Goal: Task Accomplishment & Management: Manage account settings

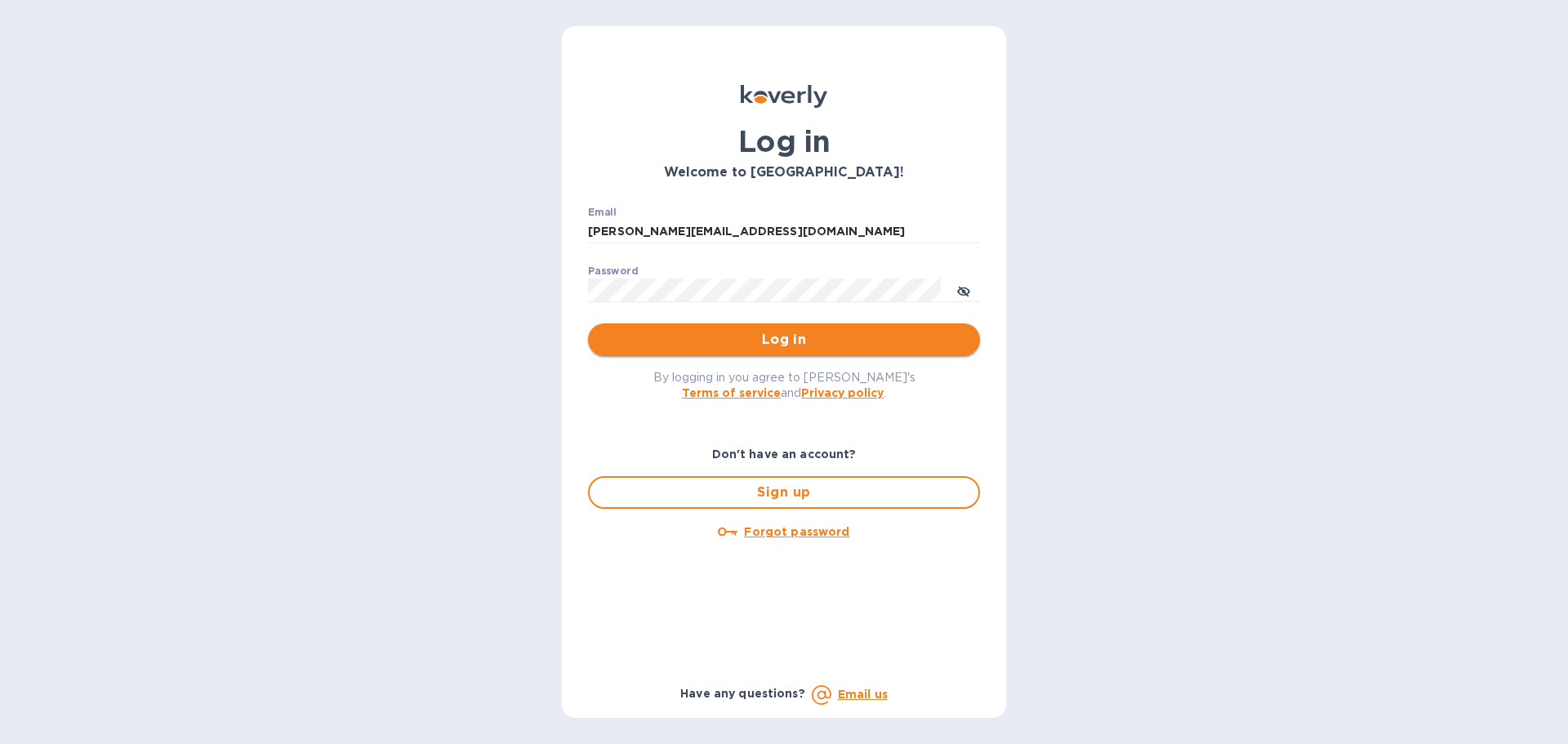
click at [754, 332] on span "Log in" at bounding box center [784, 339] width 366 height 19
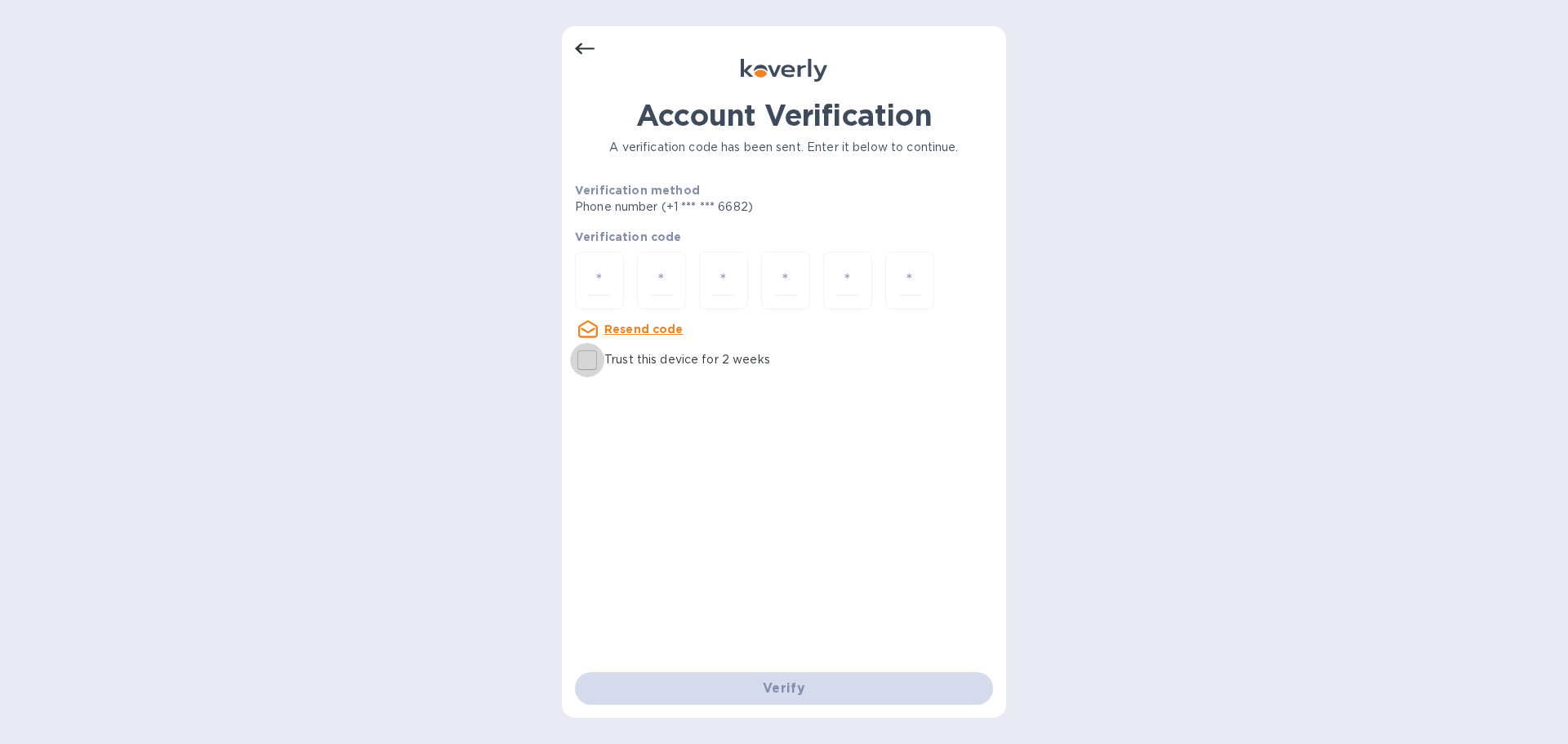
drag, startPoint x: 590, startPoint y: 362, endPoint x: 602, endPoint y: 294, distance: 69.1
click at [594, 344] on input "Trust this device for 2 weeks" at bounding box center [587, 360] width 34 height 34
checkbox input "true"
click at [602, 294] on input "number" at bounding box center [599, 280] width 21 height 30
type input "6"
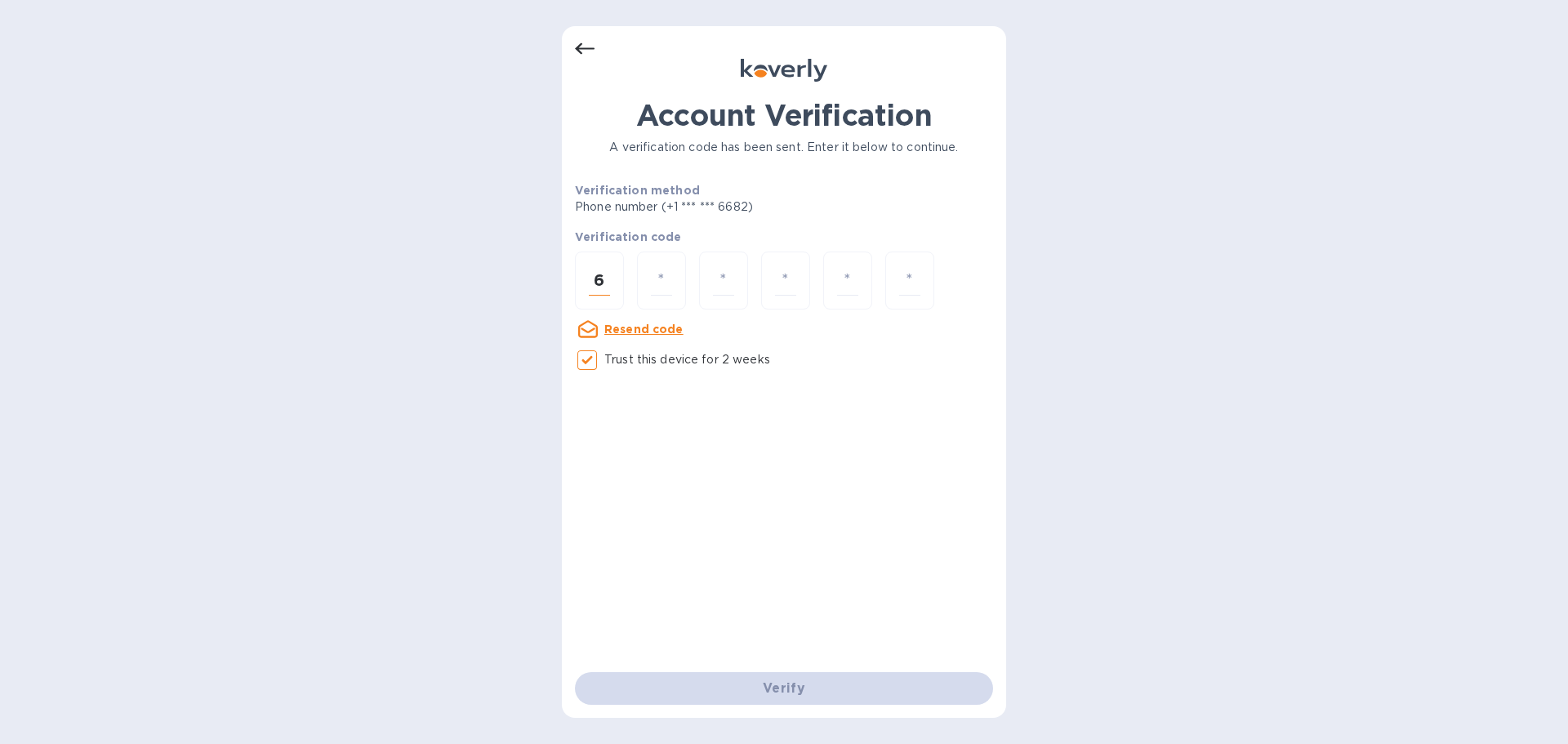
type input "6"
type input "7"
type input "3"
type input "6"
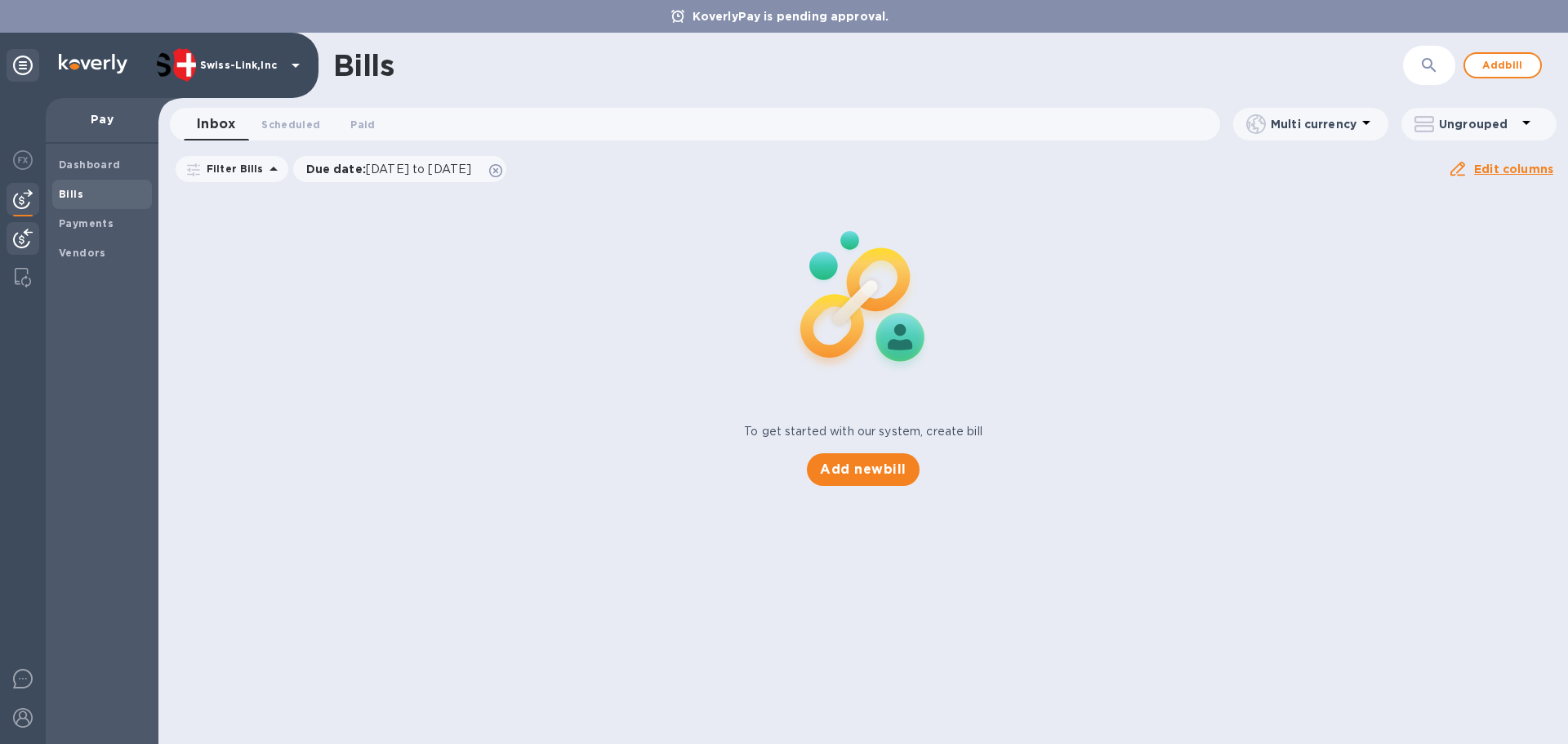
click at [25, 240] on img at bounding box center [23, 238] width 19 height 19
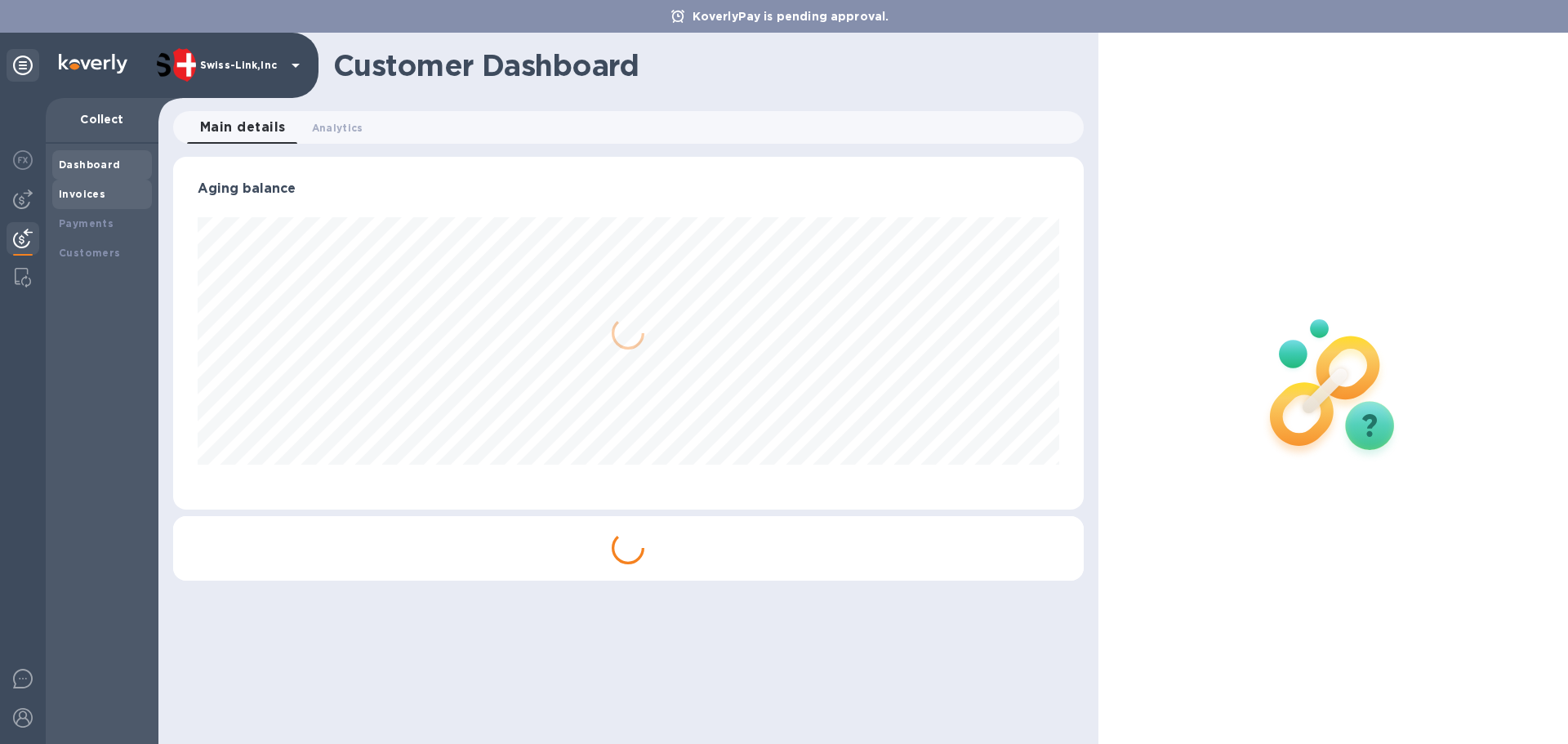
scroll to position [353, 910]
click at [100, 202] on div "Invoices" at bounding box center [102, 194] width 100 height 29
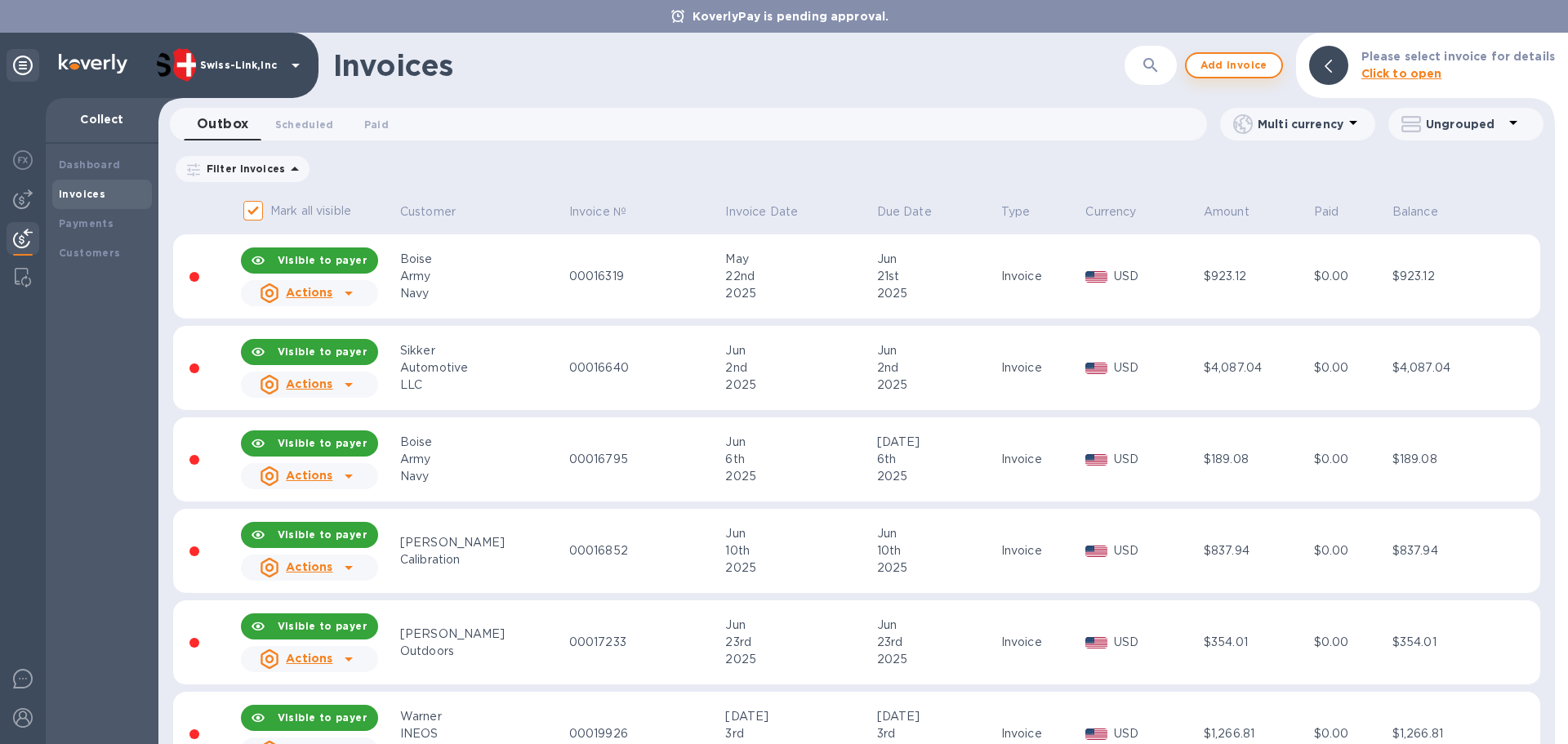
click at [1241, 68] on span "Add invoice" at bounding box center [1234, 65] width 69 height 19
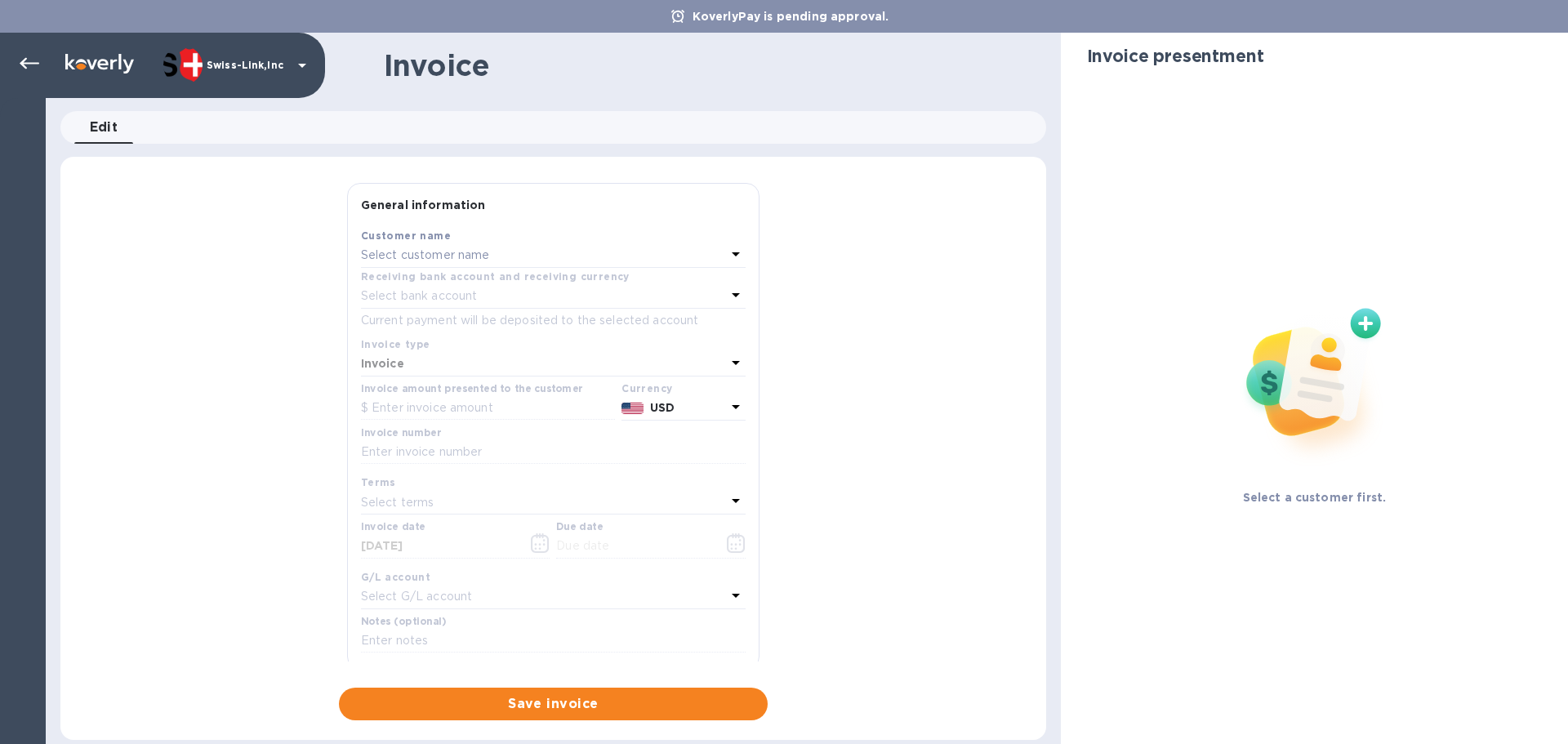
click at [512, 252] on div "Select customer name" at bounding box center [543, 255] width 365 height 23
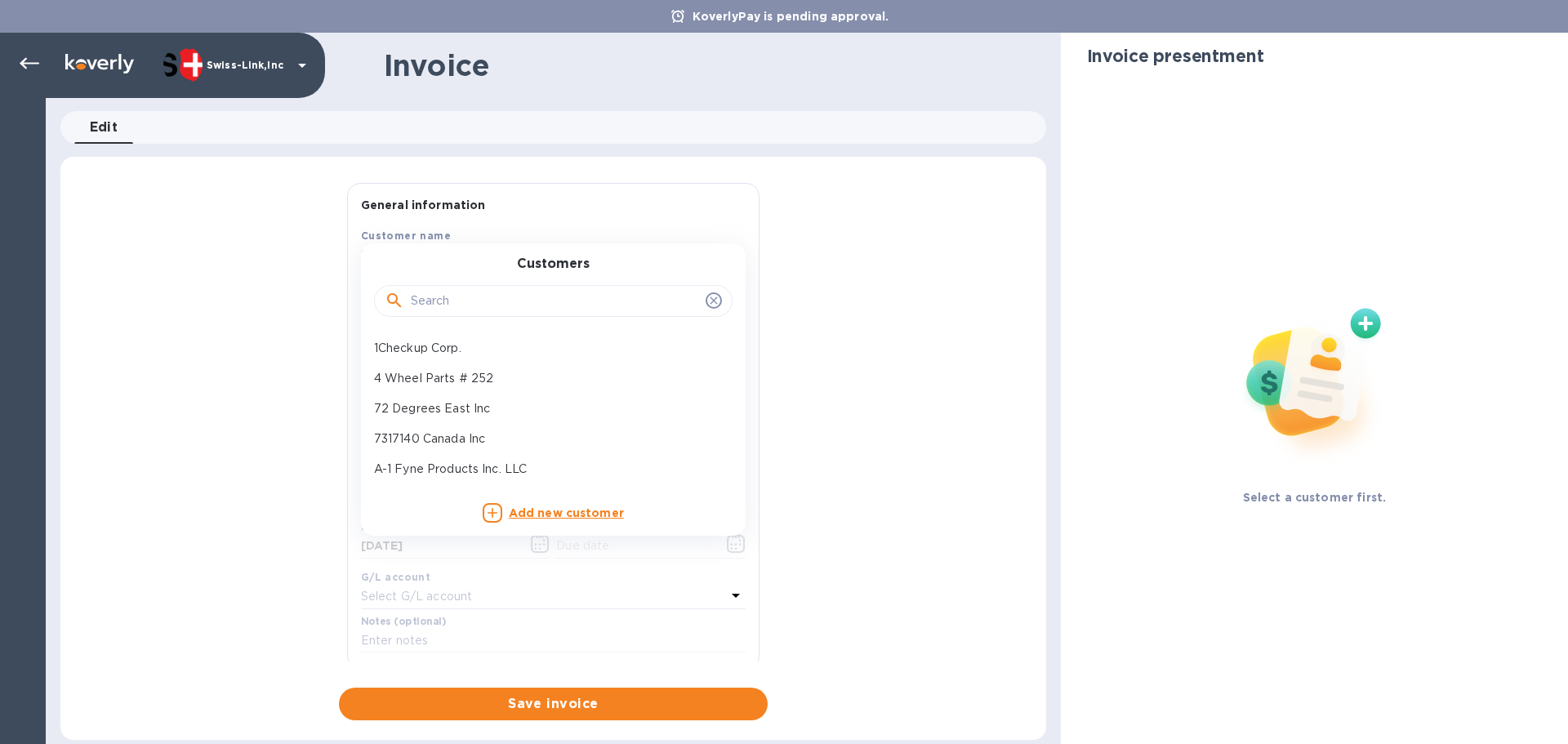
click at [461, 305] on input "text" at bounding box center [555, 301] width 289 height 24
paste input "Overland Addict LL"
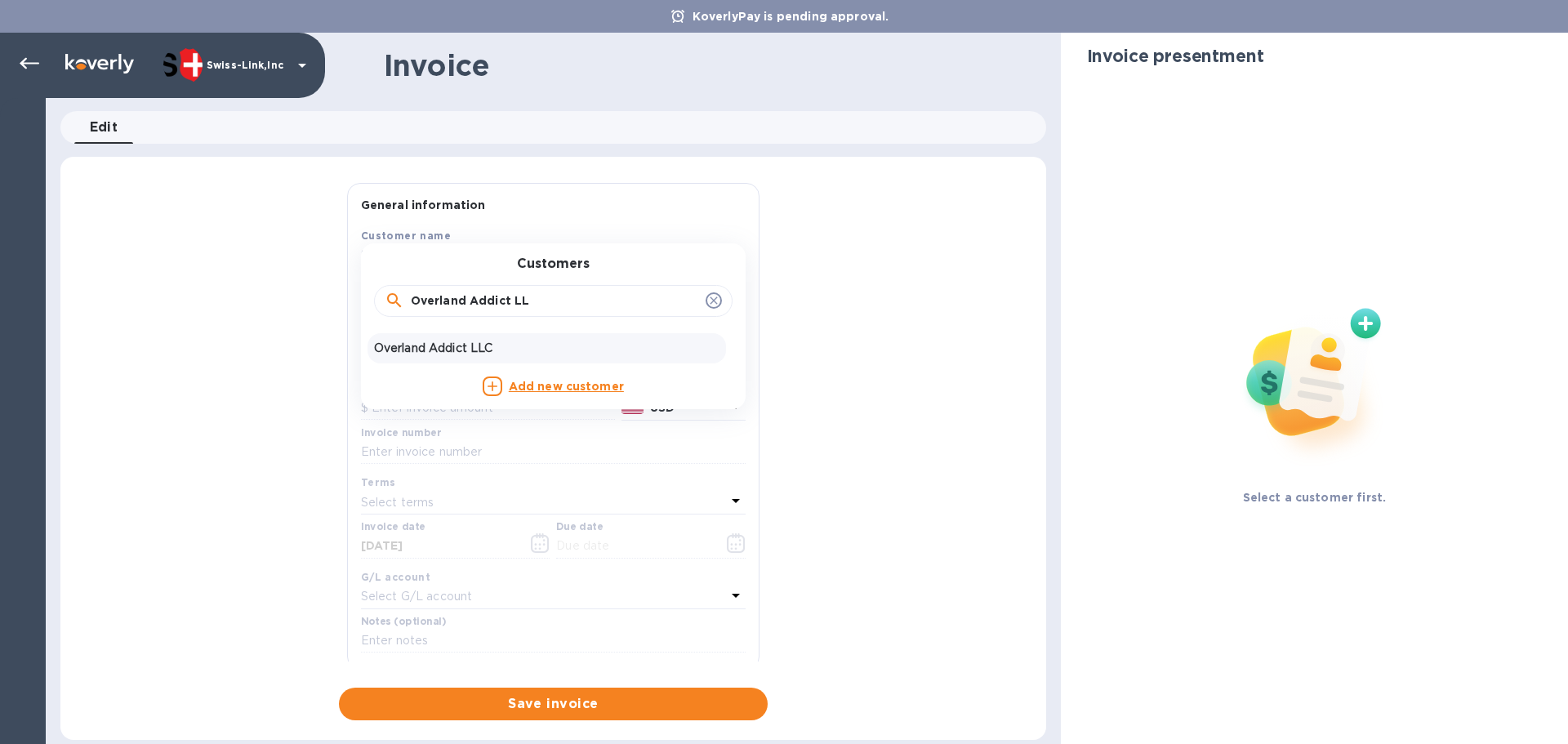
type input "Overland Addict LL"
click at [494, 337] on div "Overland Addict LLC" at bounding box center [546, 348] width 358 height 30
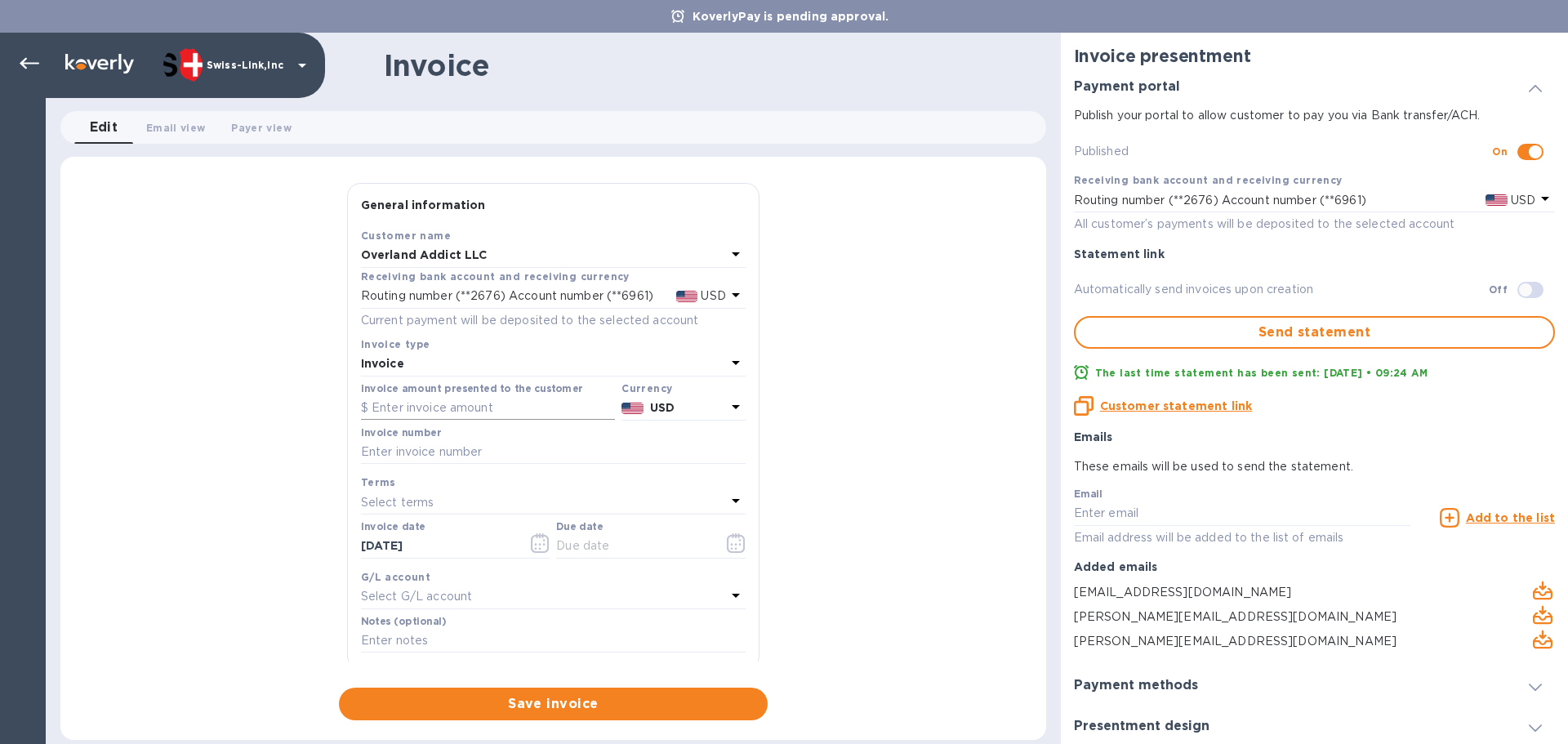
click at [460, 413] on input "text" at bounding box center [487, 408] width 254 height 24
paste input "74.83"
type input "74.83"
click at [289, 294] on div "General information Save Customer name Overland Addict LLC Receiving bank accou…" at bounding box center [553, 451] width 986 height 538
click at [319, 19] on div "KoverlyPay is pending approval." at bounding box center [784, 16] width 1568 height 33
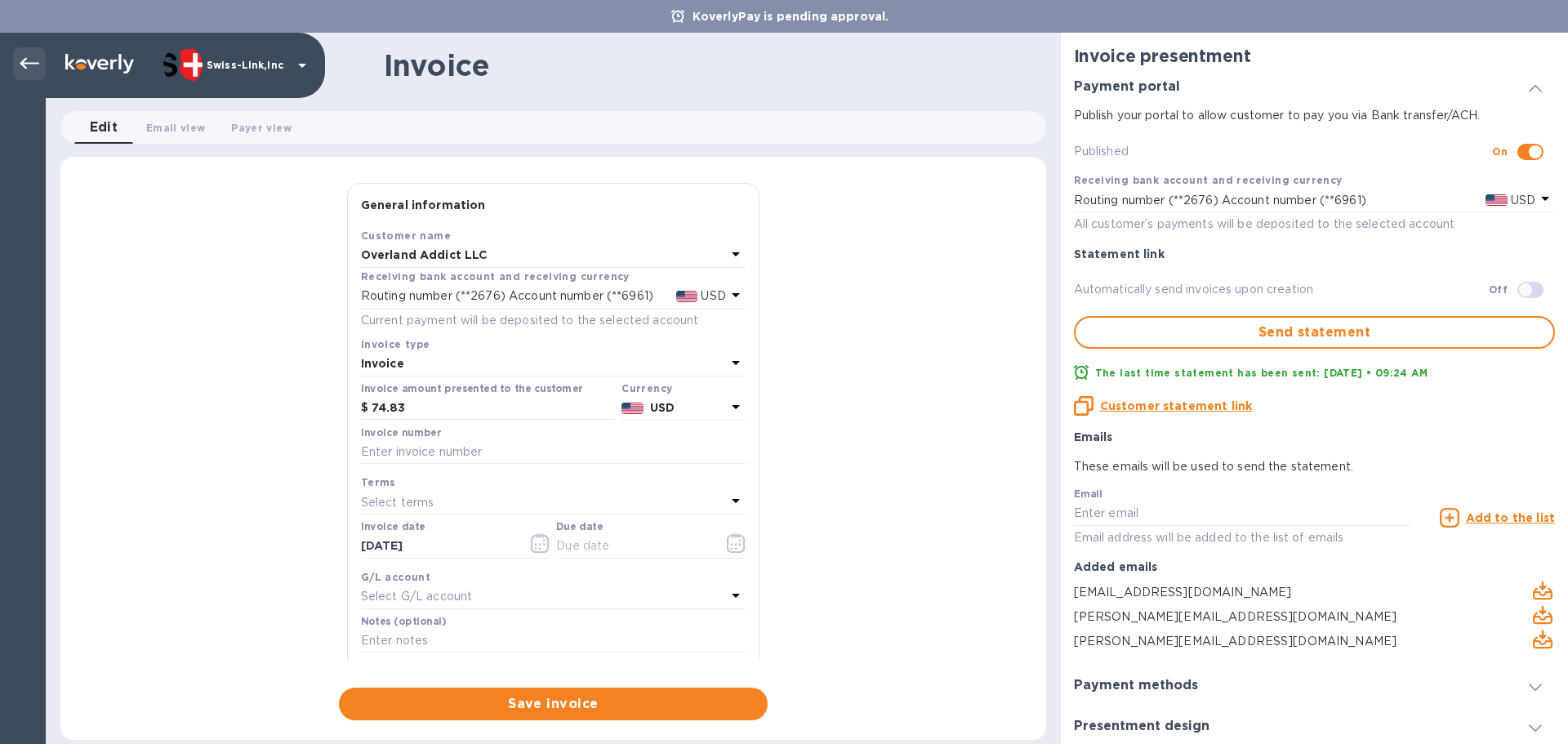
click at [27, 71] on icon at bounding box center [29, 63] width 19 height 19
